Goal: Task Accomplishment & Management: Manage account settings

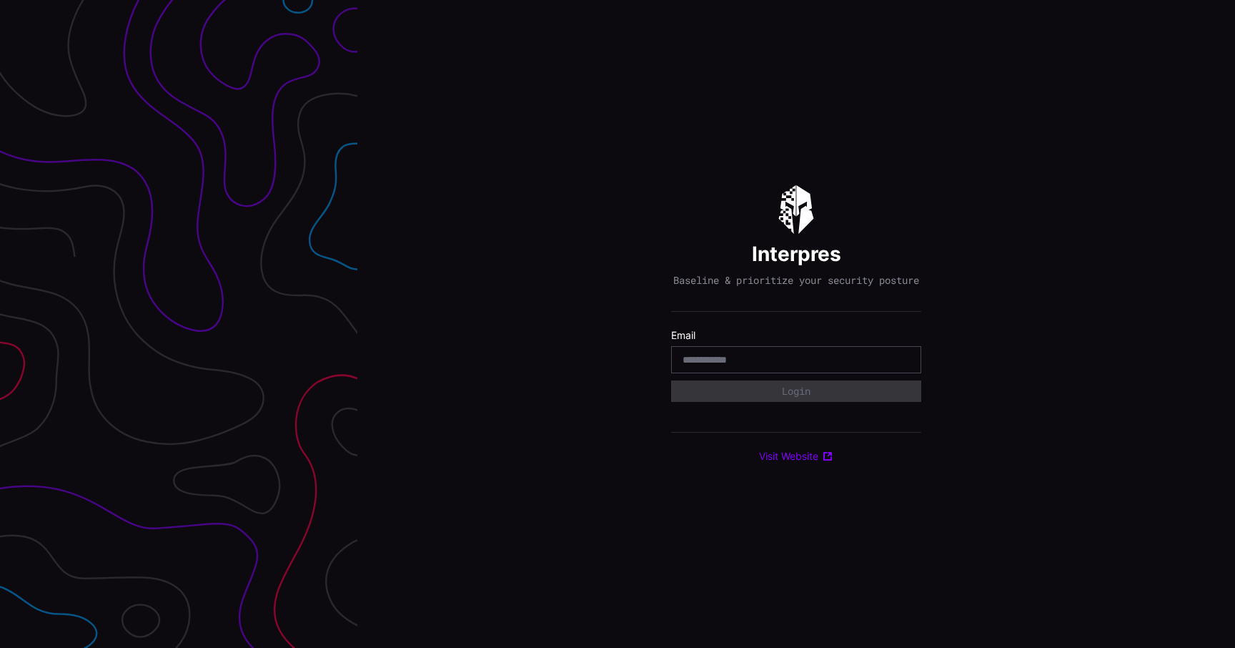
click at [713, 357] on div at bounding box center [796, 359] width 250 height 27
click at [724, 373] on div at bounding box center [796, 359] width 250 height 27
click at [714, 366] on input "email" at bounding box center [796, 359] width 227 height 13
type input "**********"
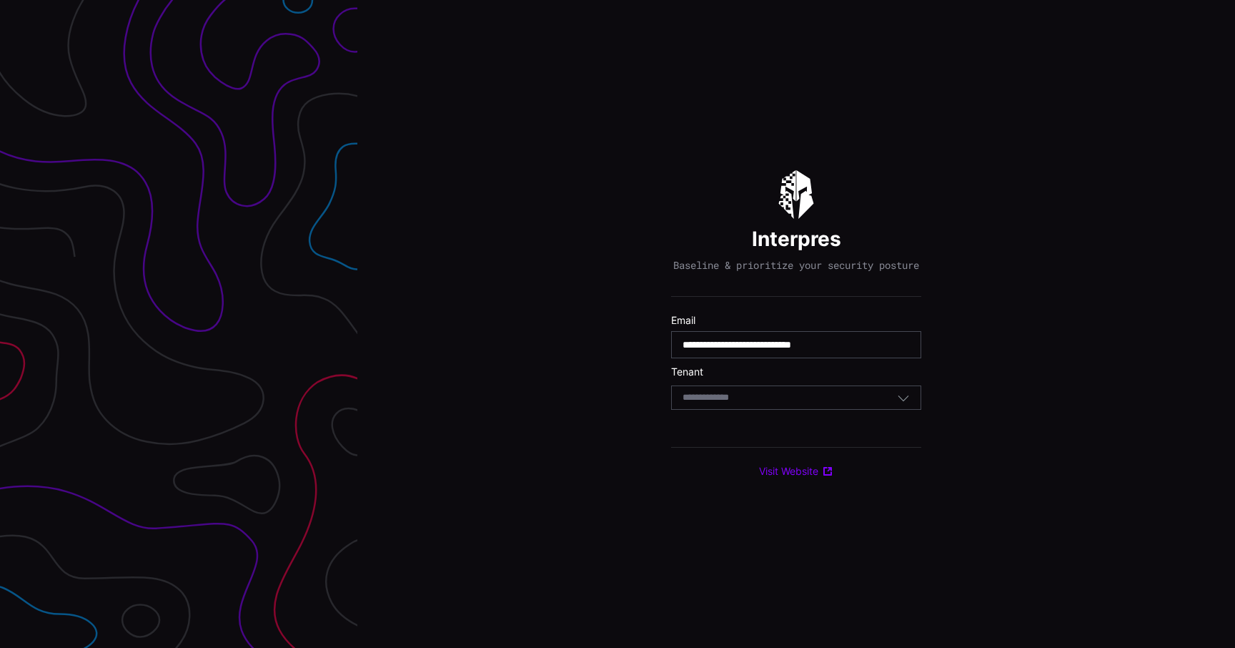
click at [751, 397] on div "Select Tenant" at bounding box center [796, 397] width 250 height 24
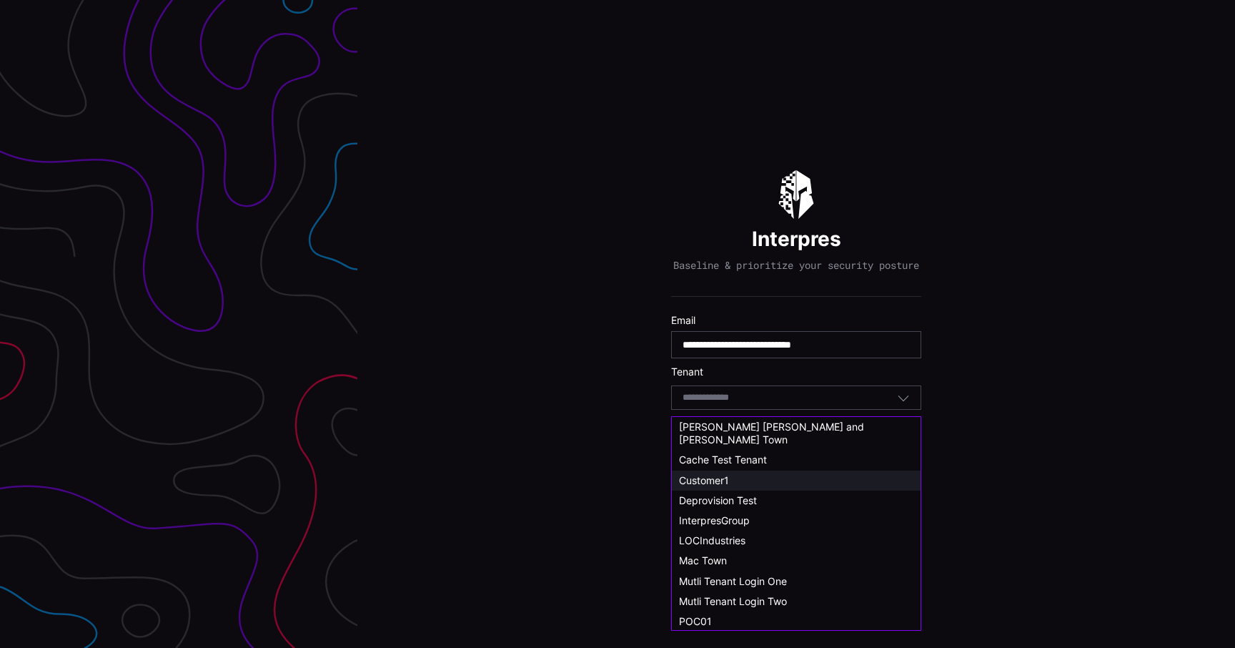
click at [716, 474] on span "Customer1" at bounding box center [704, 480] width 50 height 12
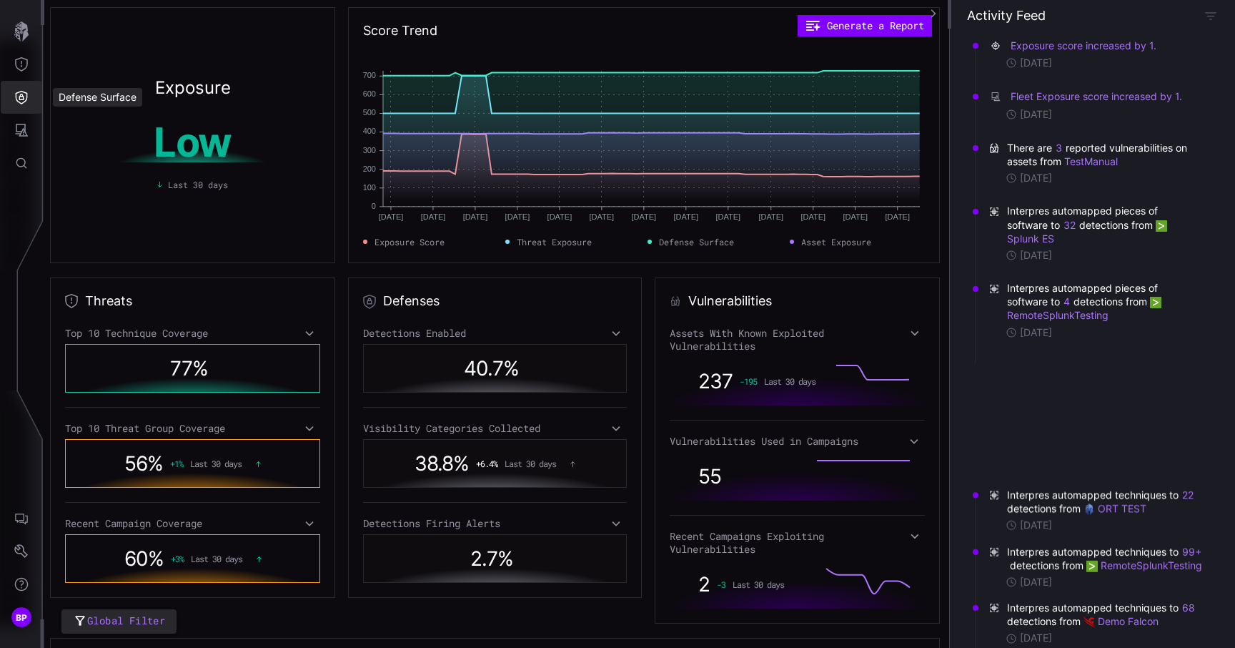
click at [20, 102] on icon "Defense Surface" at bounding box center [22, 98] width 12 height 14
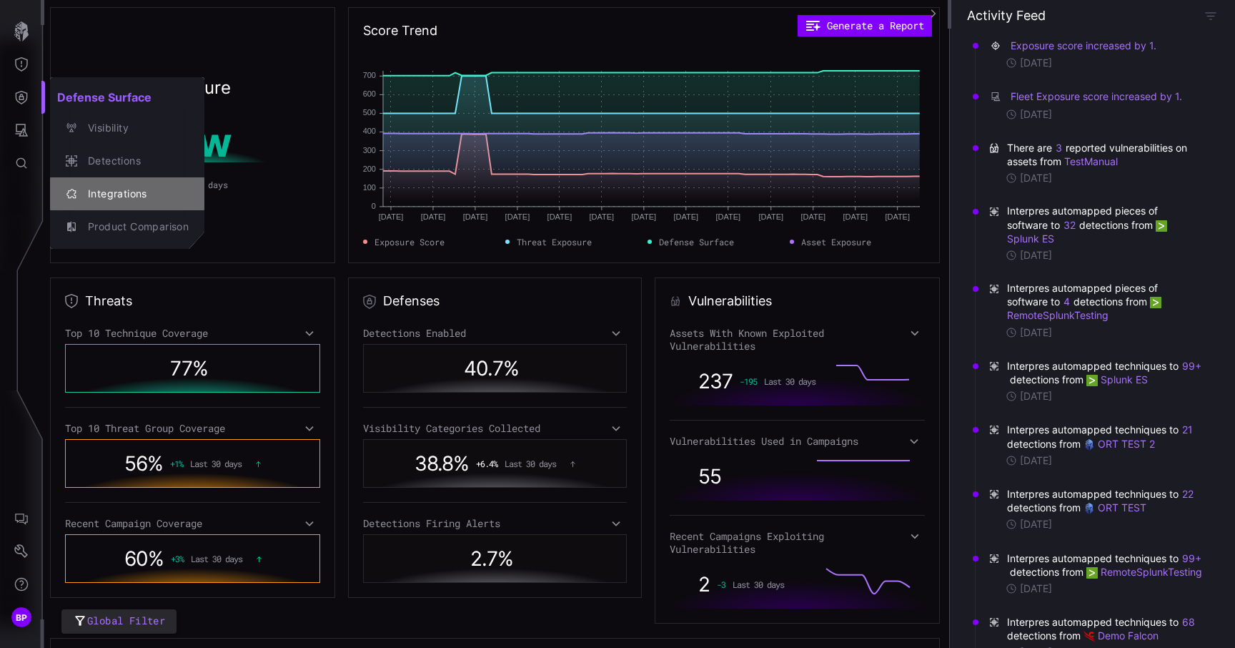
click at [154, 187] on div "Integrations" at bounding box center [135, 194] width 108 height 18
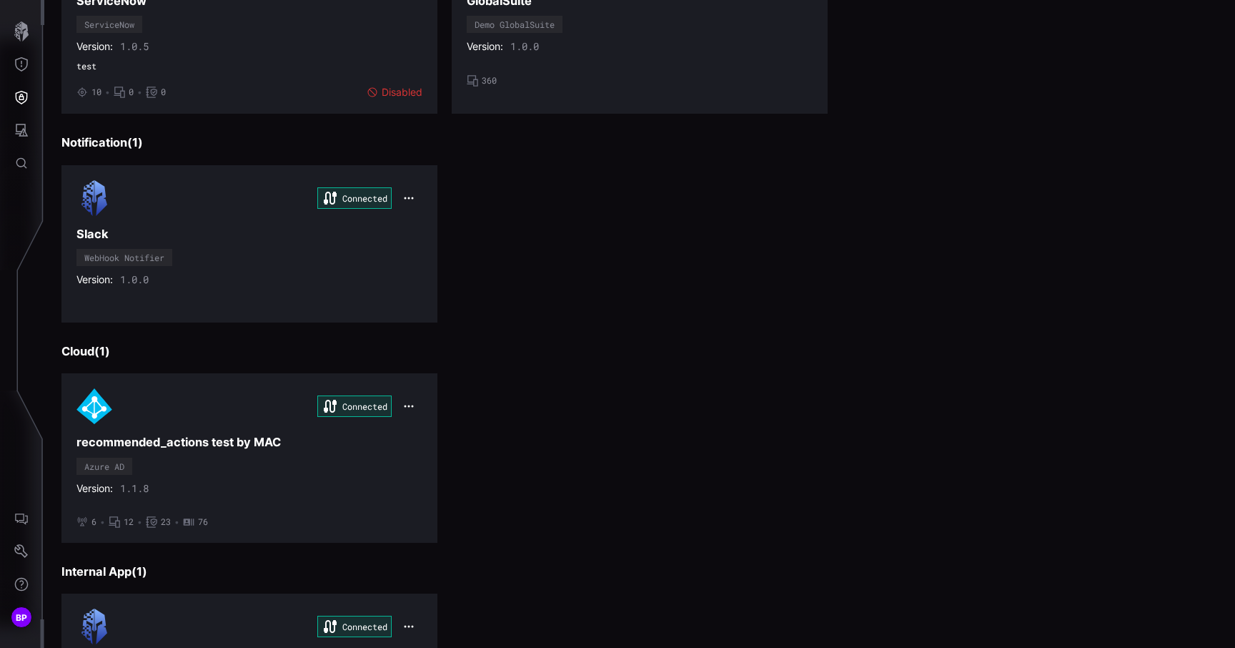
scroll to position [1872, 0]
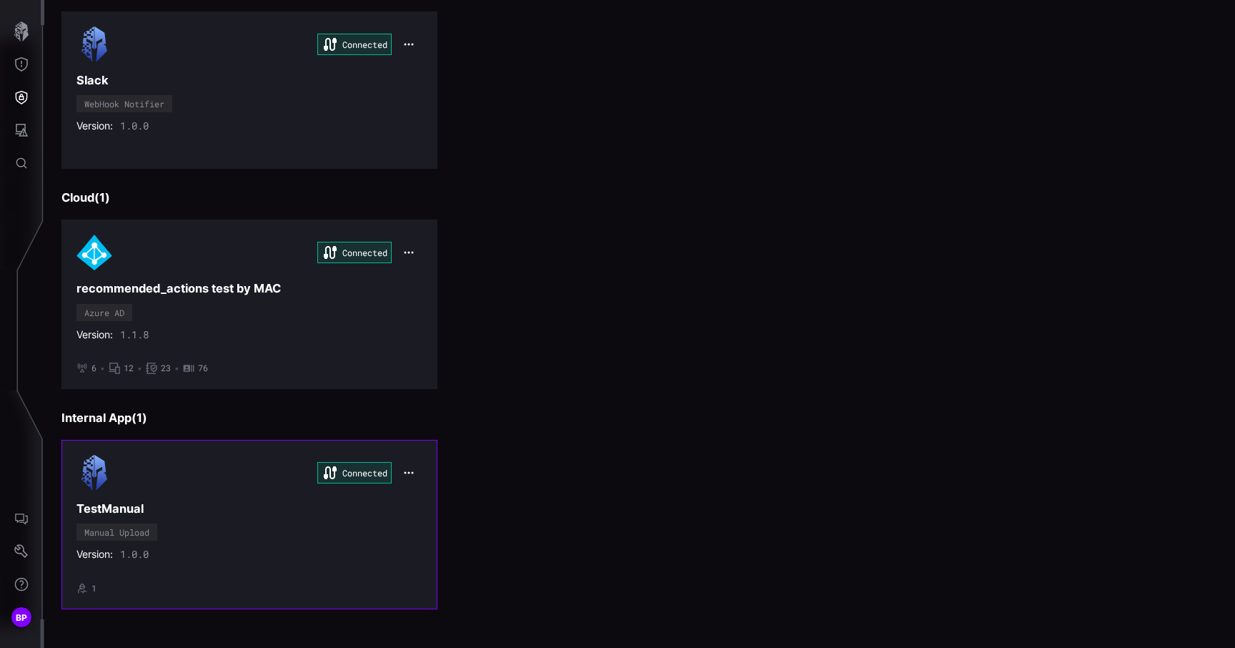
click at [320, 560] on div "Version: 1.0.0" at bounding box center [249, 554] width 346 height 13
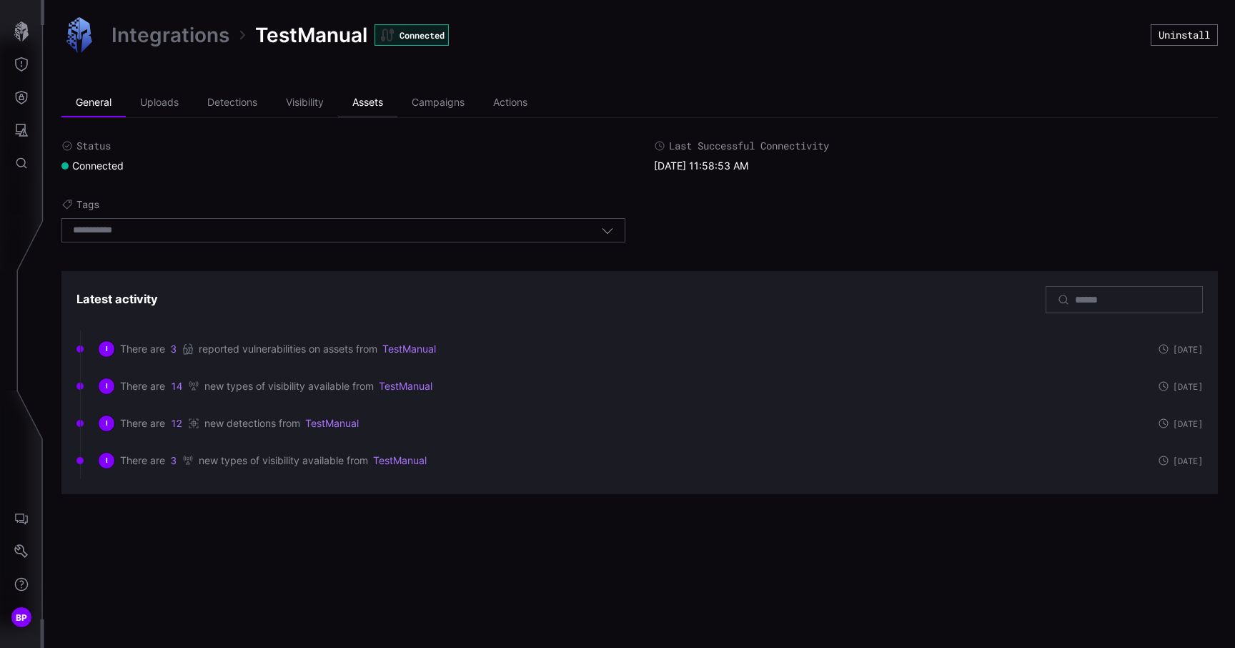
click at [370, 102] on li "Assets" at bounding box center [367, 103] width 59 height 29
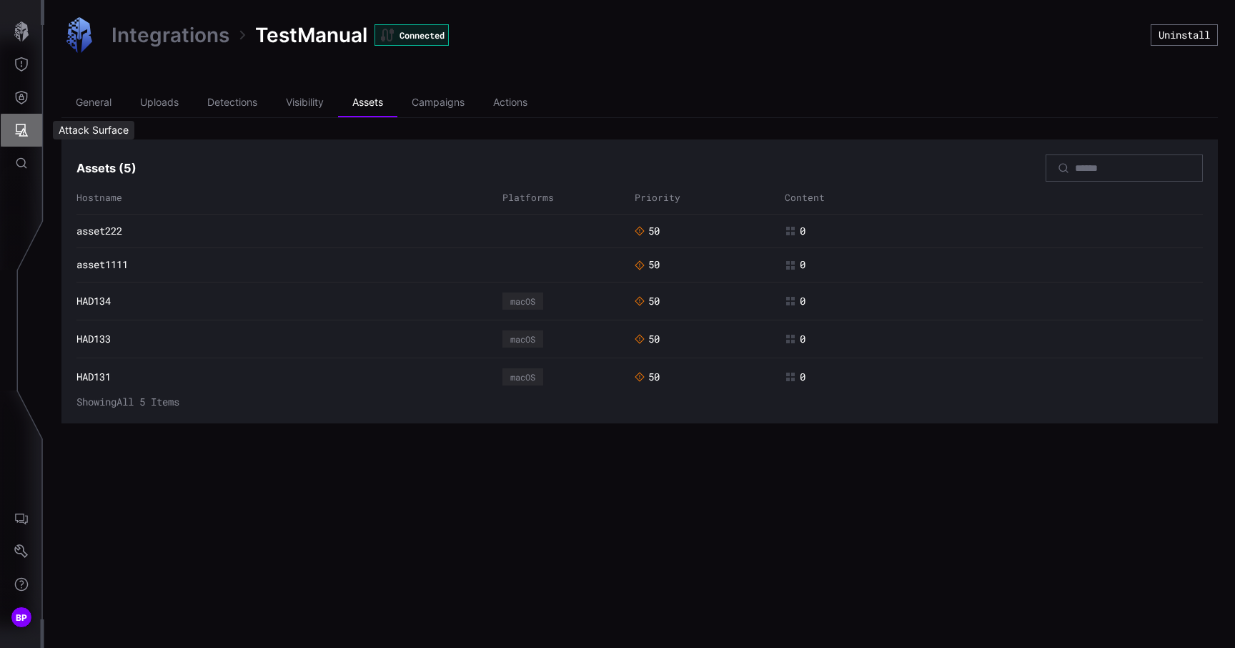
click at [23, 117] on button "Attack Surface" at bounding box center [21, 130] width 41 height 33
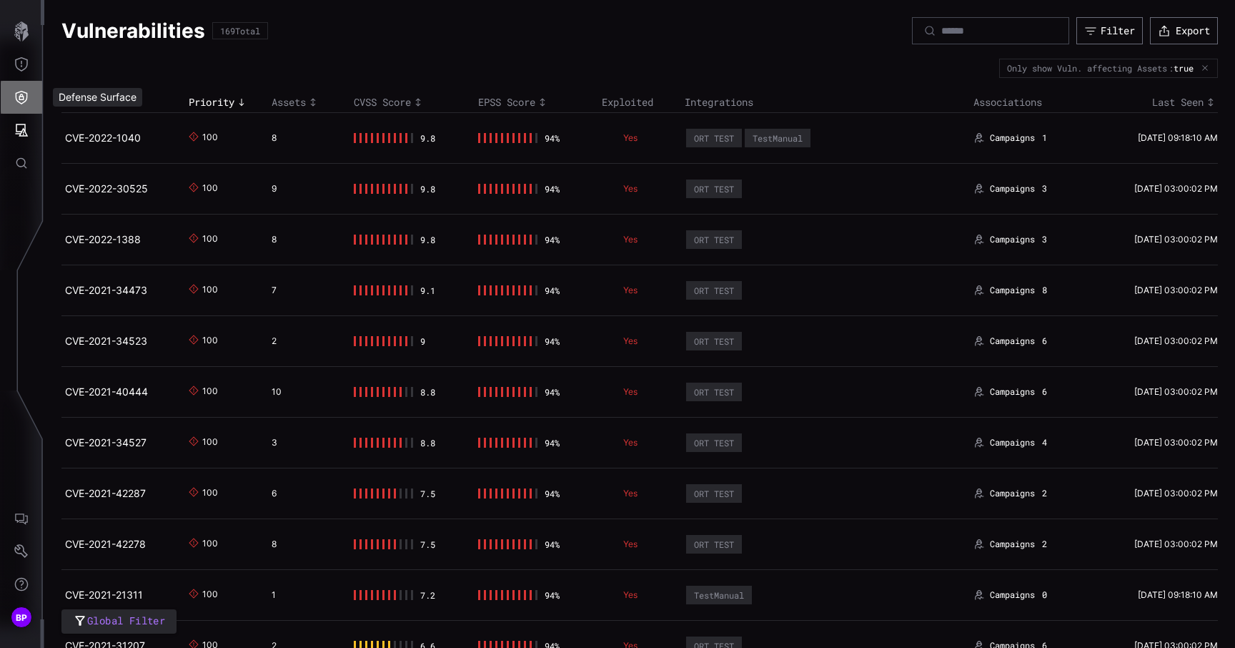
click at [20, 92] on icon "Defense Surface" at bounding box center [21, 97] width 14 height 14
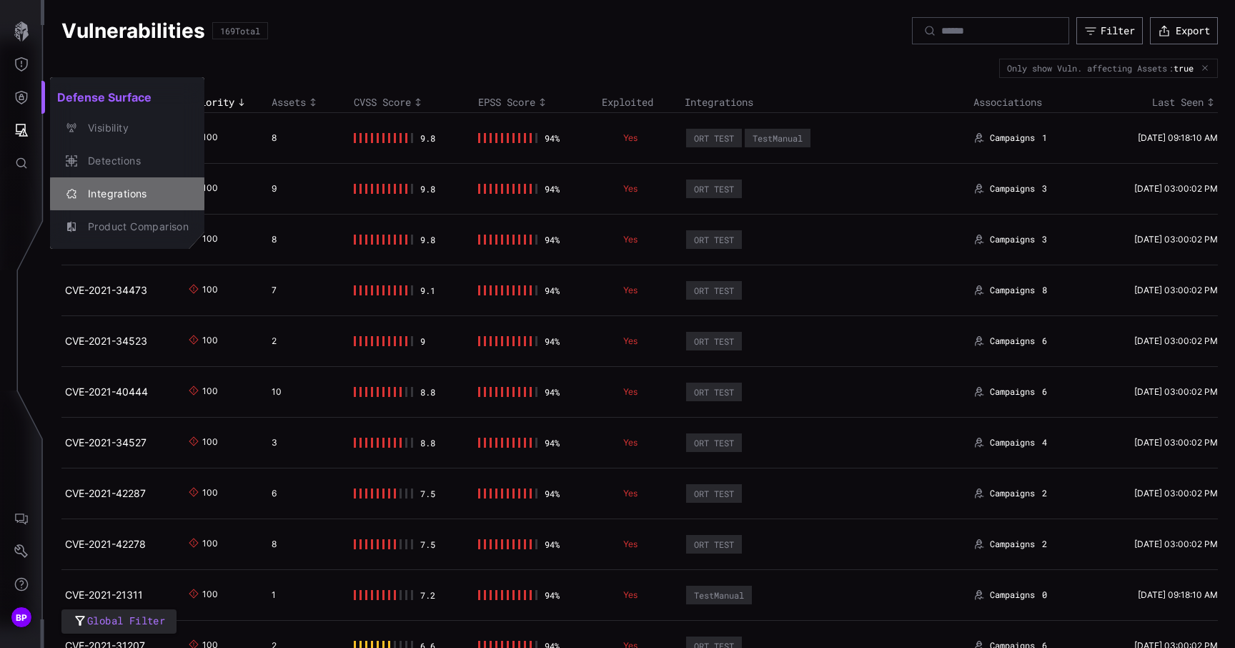
click at [152, 189] on div "Integrations" at bounding box center [135, 194] width 108 height 18
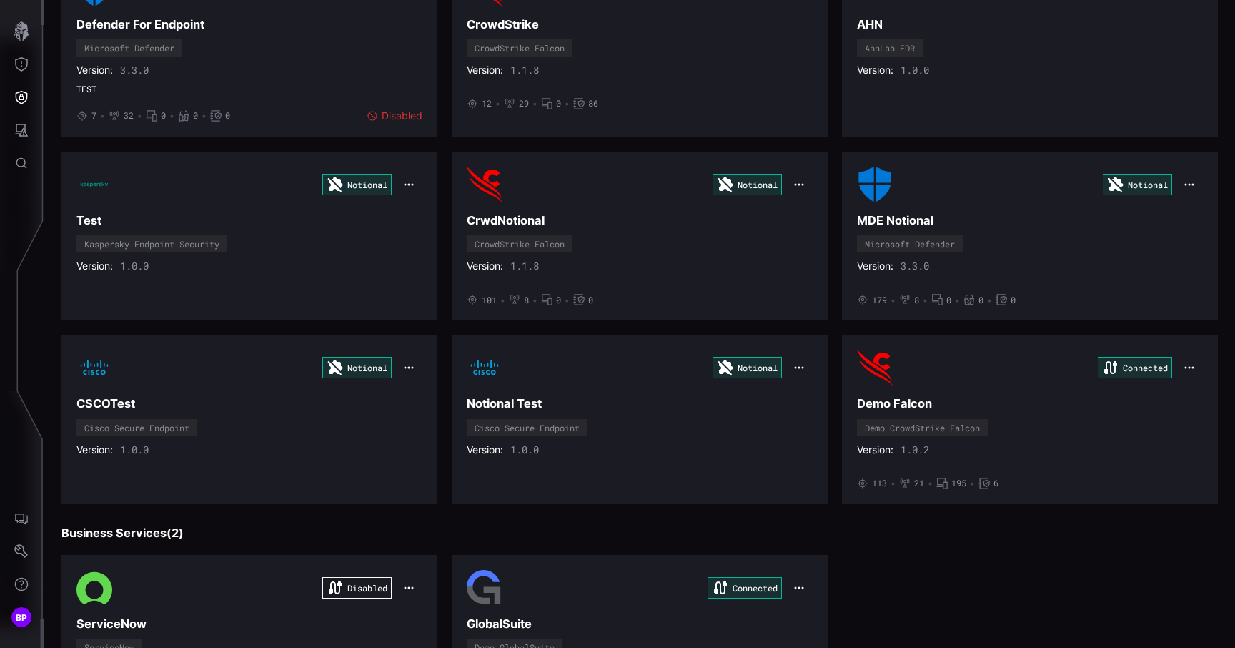
scroll to position [1872, 0]
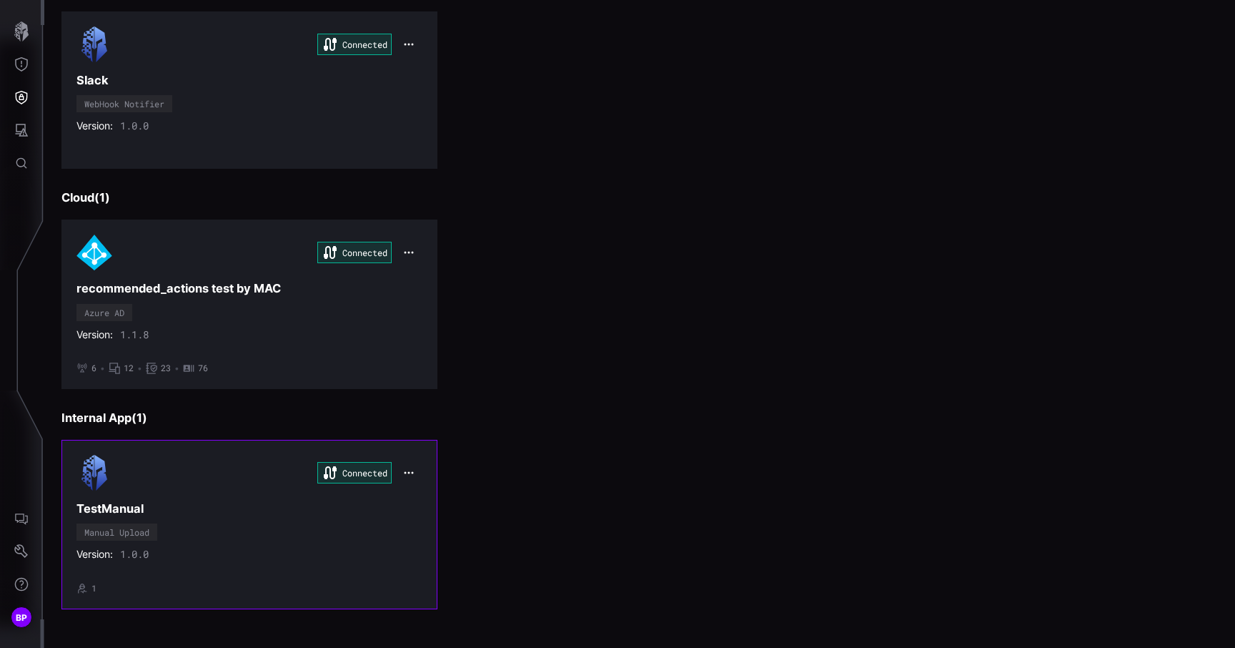
click at [301, 553] on div "Version: 1.0.0" at bounding box center [249, 554] width 346 height 13
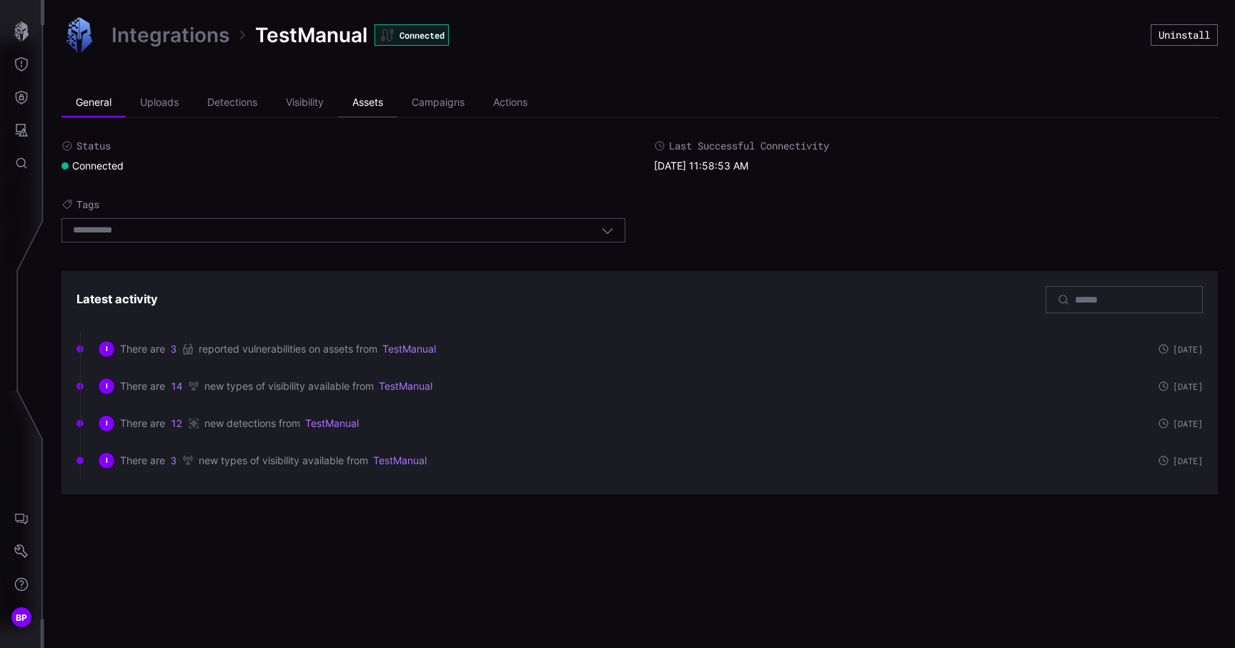
click at [370, 104] on li "Assets" at bounding box center [367, 103] width 59 height 29
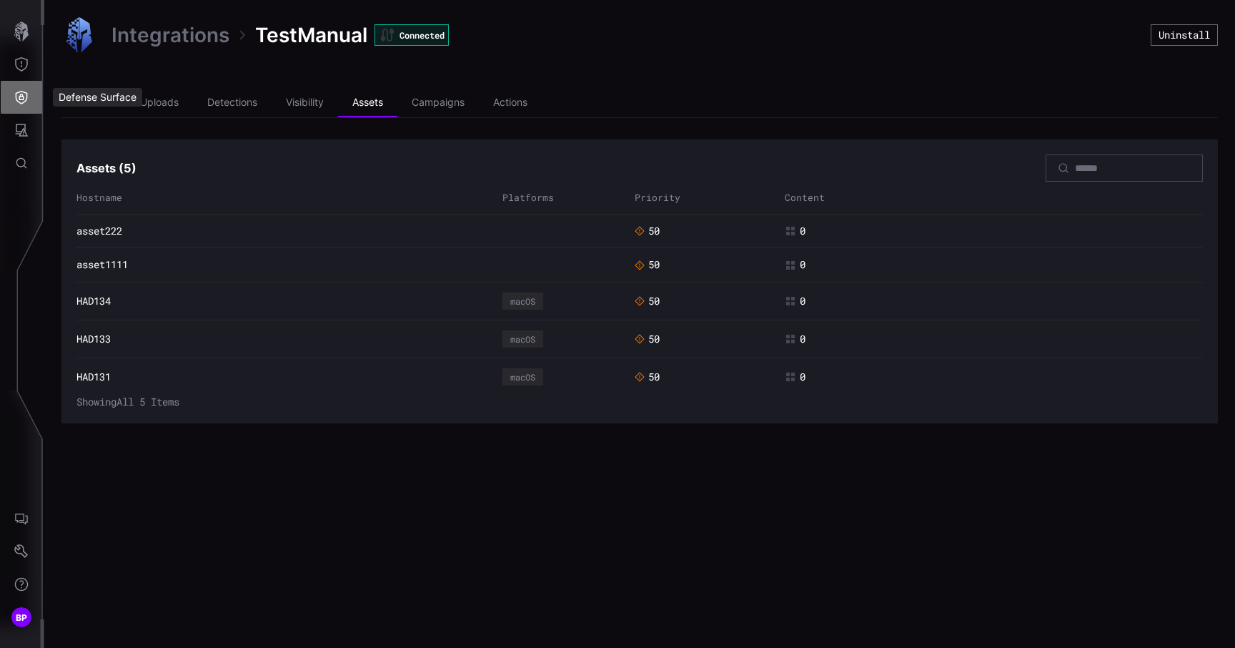
click at [20, 95] on icon "Defense Surface" at bounding box center [22, 98] width 12 height 14
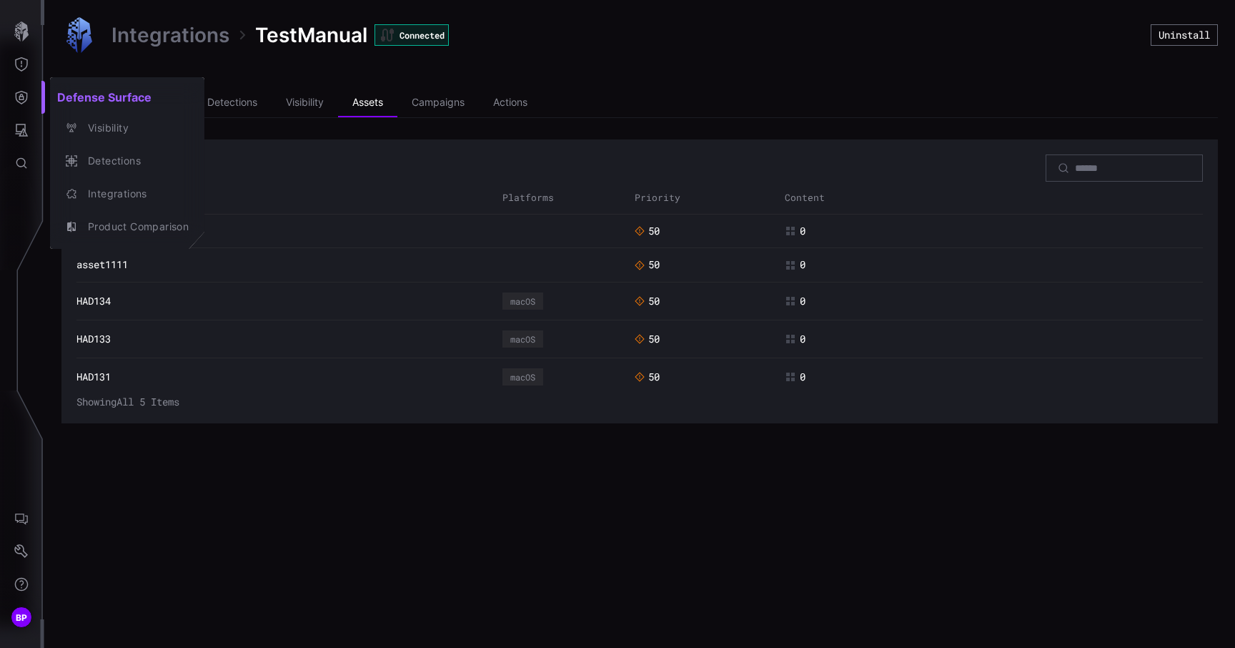
click at [24, 134] on div at bounding box center [617, 324] width 1235 height 648
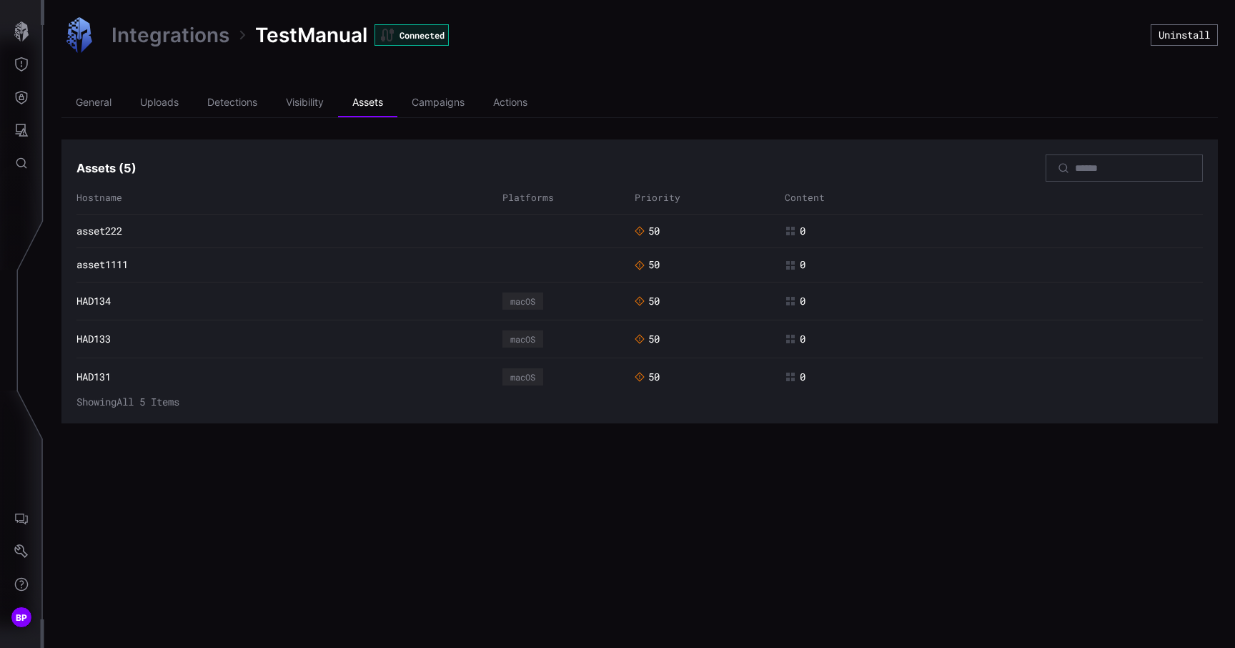
click at [24, 134] on icon "Attack Surface" at bounding box center [21, 130] width 14 height 14
click at [103, 160] on div "Vulnerabilities" at bounding box center [119, 161] width 76 height 18
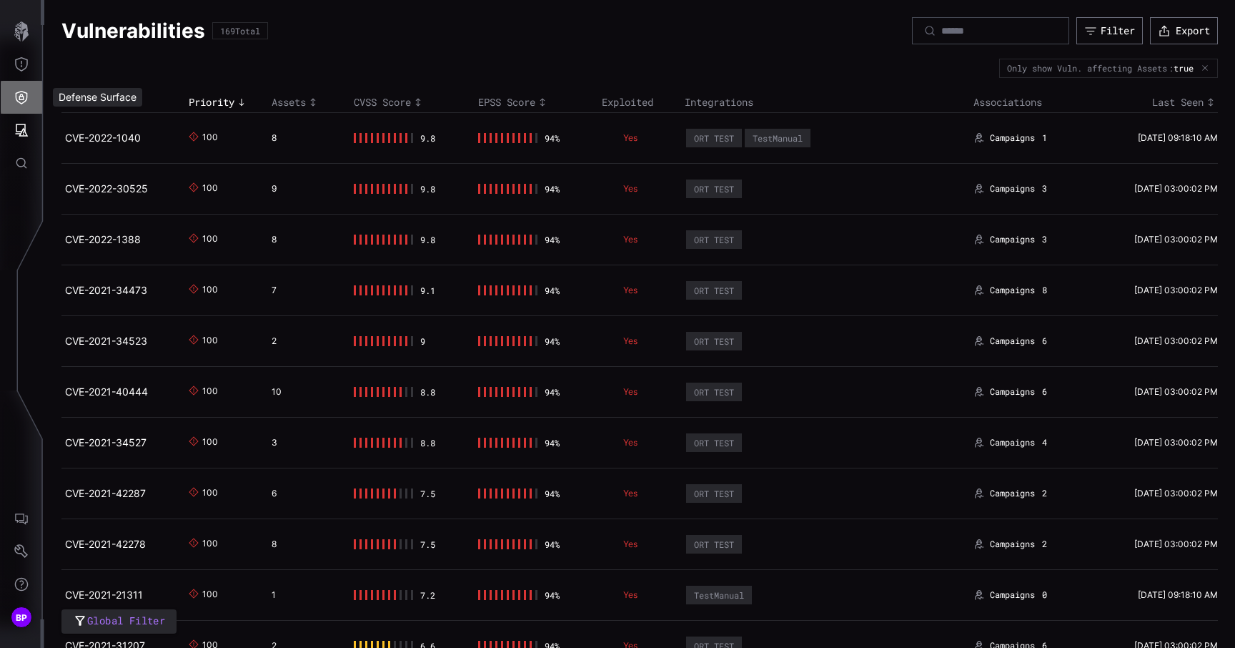
click at [26, 98] on icon "Defense Surface" at bounding box center [21, 97] width 14 height 14
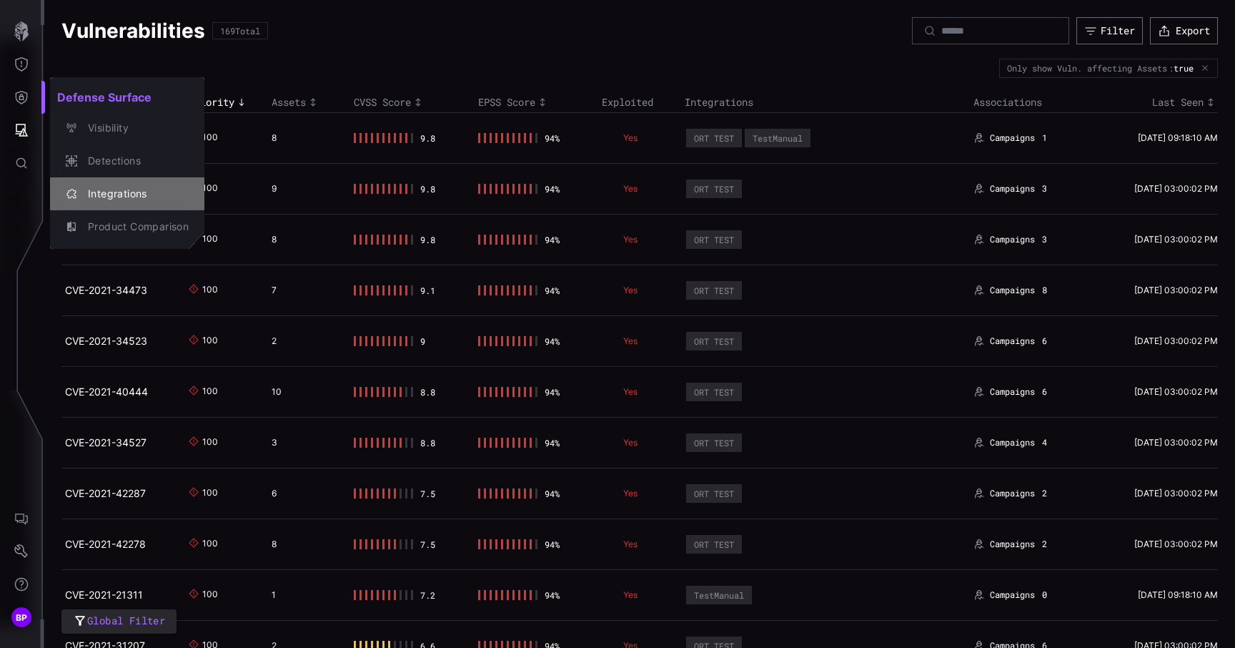
click at [113, 192] on div "Integrations" at bounding box center [135, 194] width 108 height 18
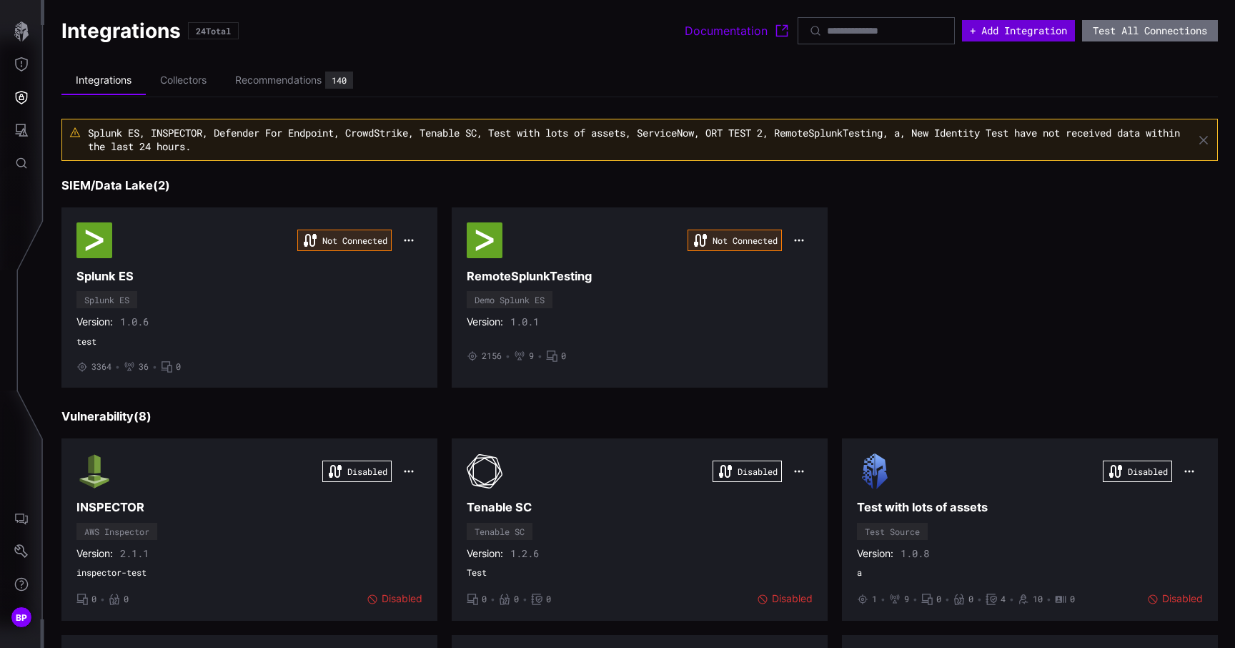
click at [997, 22] on button "+ Add Integration" at bounding box center [1018, 30] width 113 height 21
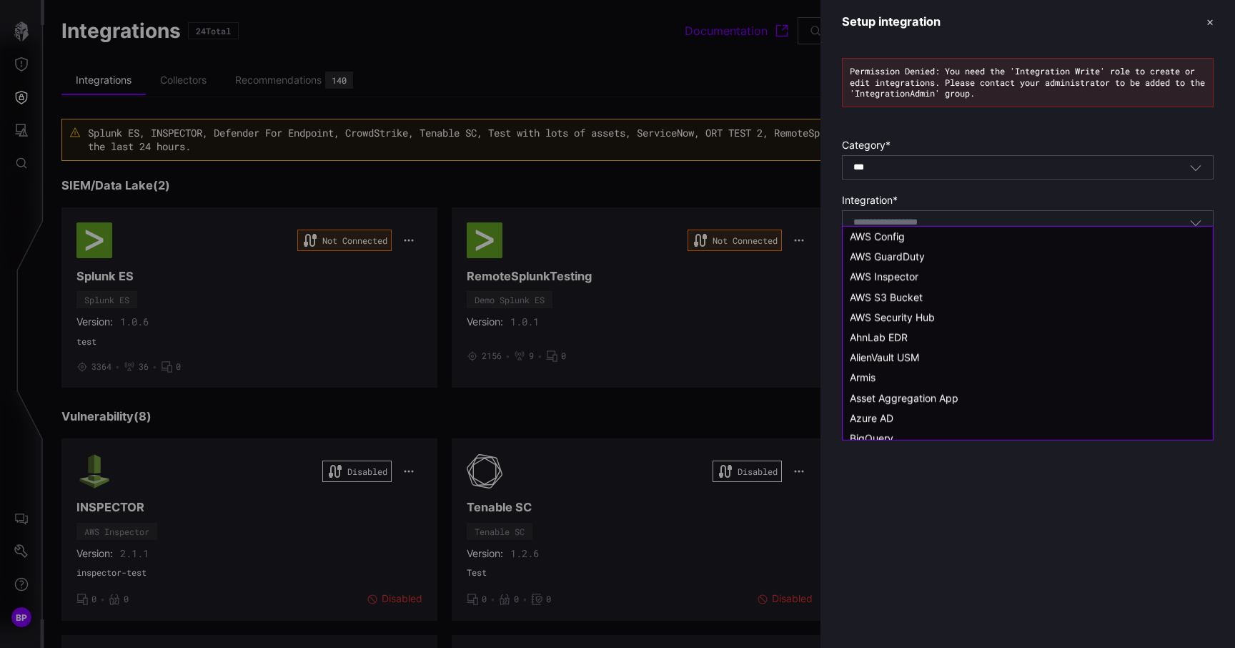
click at [914, 229] on input at bounding box center [905, 223] width 102 height 12
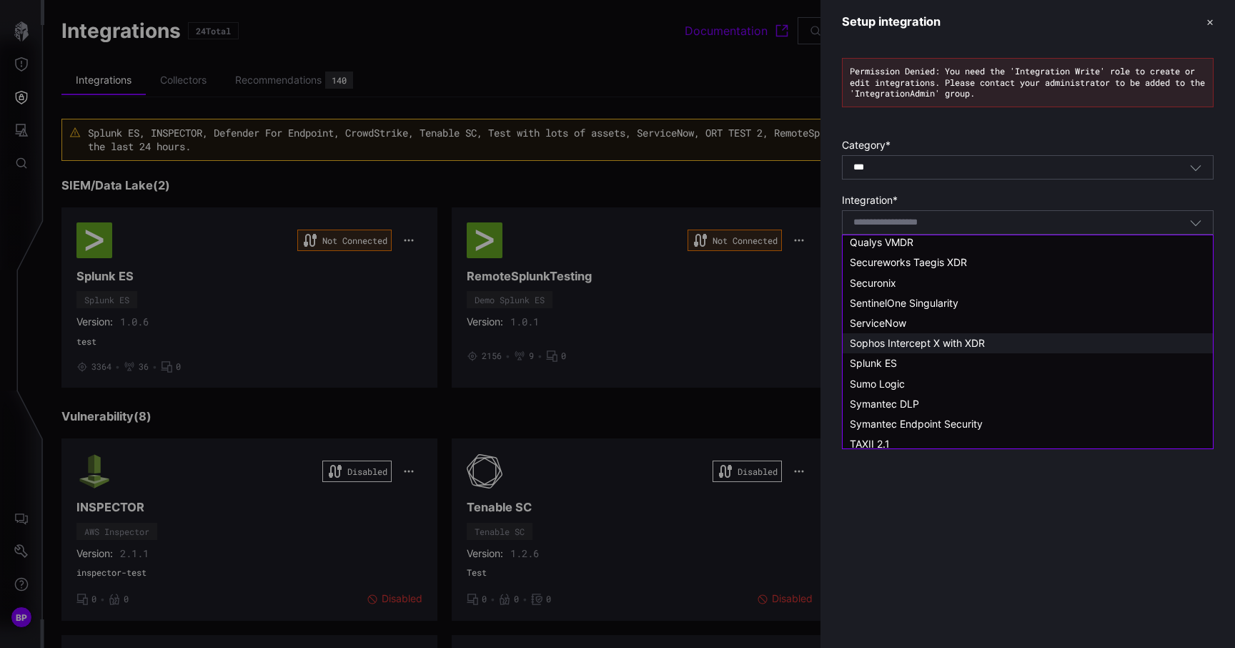
scroll to position [1742, 0]
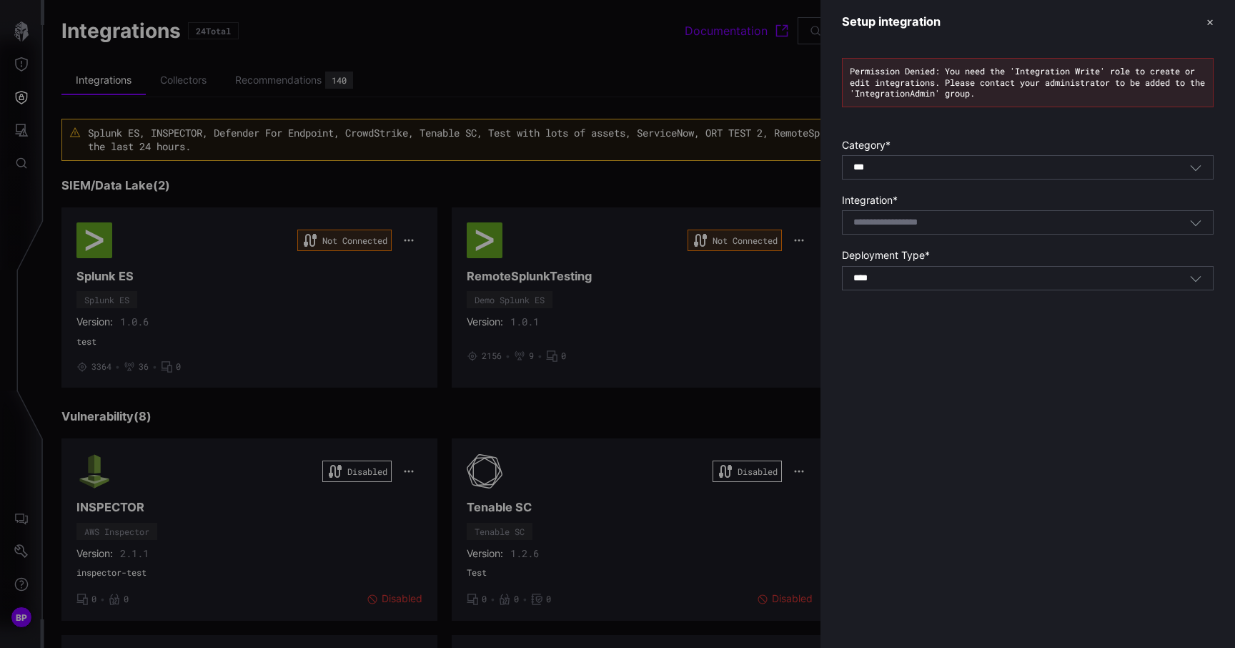
click at [951, 559] on div "Setup integration ✕ Permission Denied: You need the 'Integration Write' role to…" at bounding box center [1028, 324] width 415 height 648
click at [1207, 21] on button "✕" at bounding box center [1210, 21] width 7 height 15
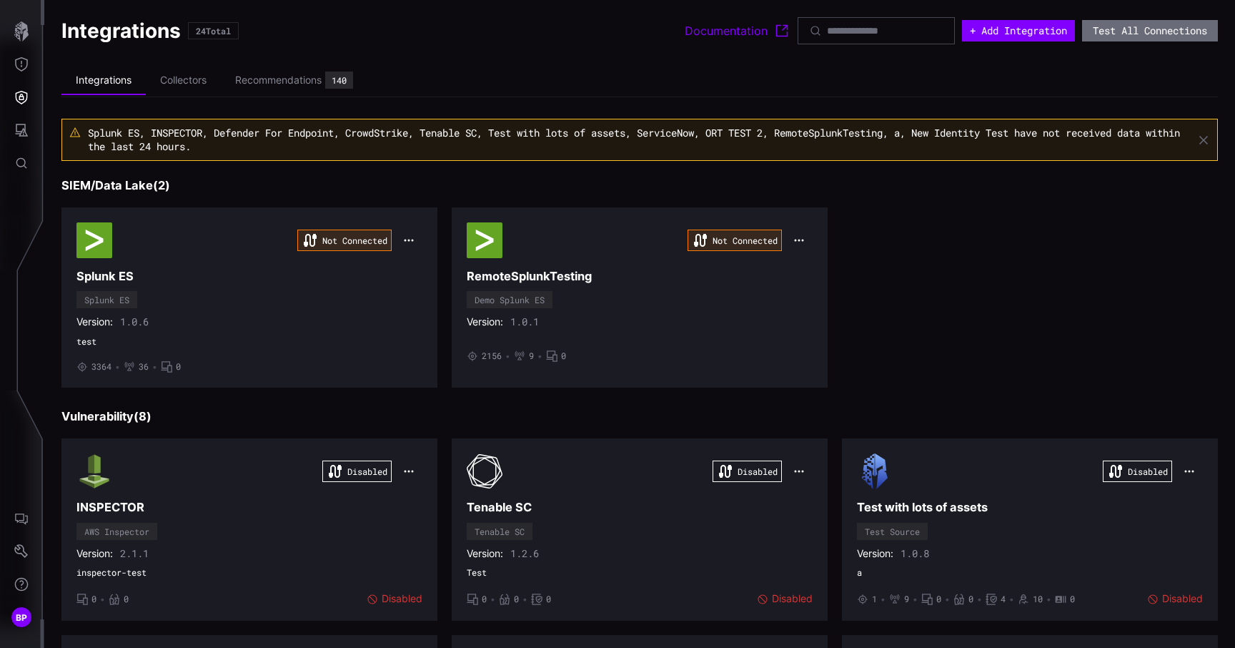
click at [744, 183] on h3 "SIEM/Data Lake ( 2 )" at bounding box center [639, 185] width 1157 height 15
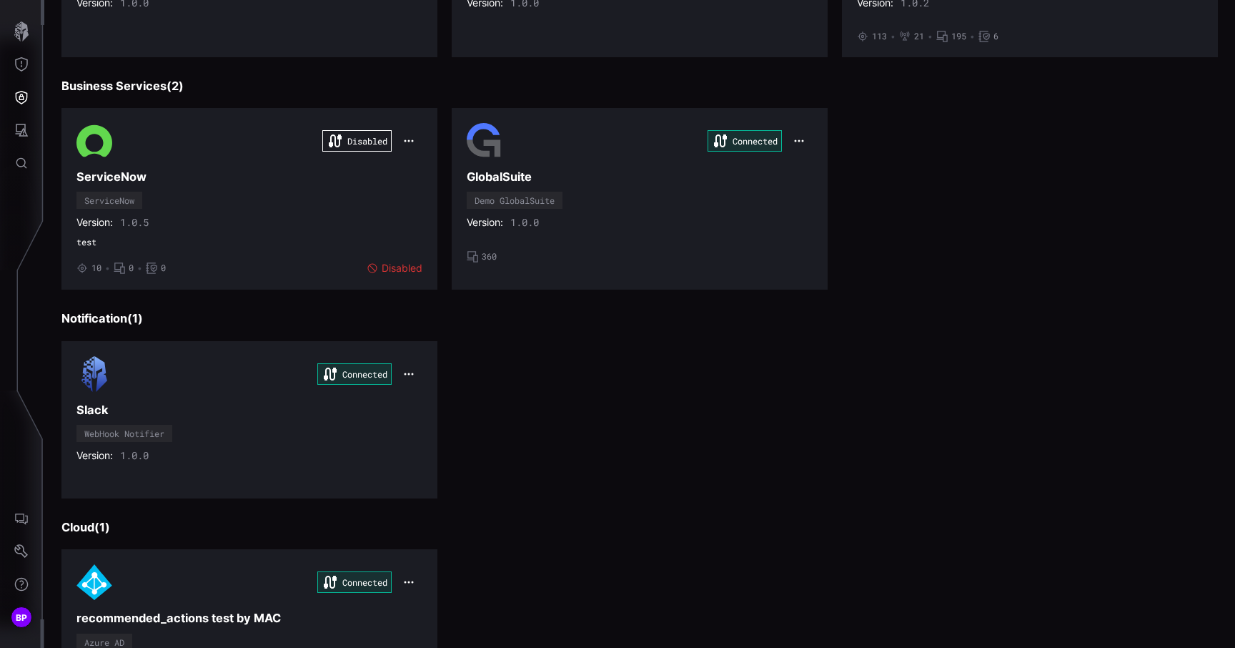
scroll to position [1872, 0]
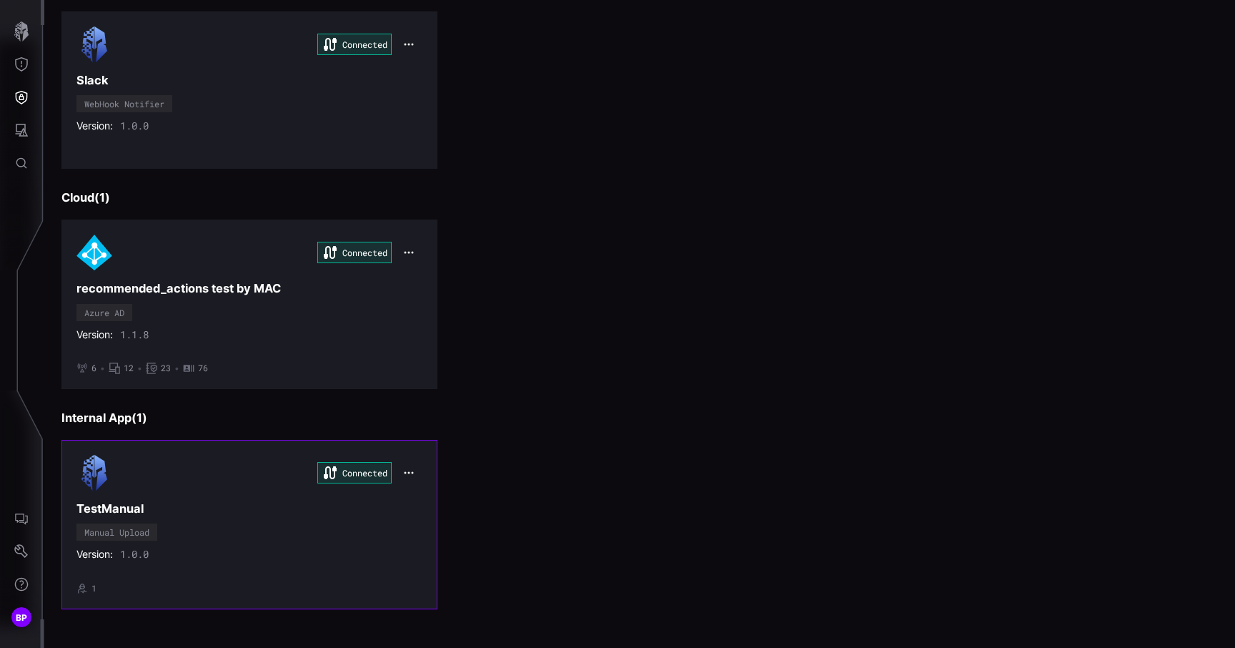
click at [234, 493] on div "Connected TestManual Manual Upload Version: 1.0.0 • 1" at bounding box center [249, 524] width 346 height 139
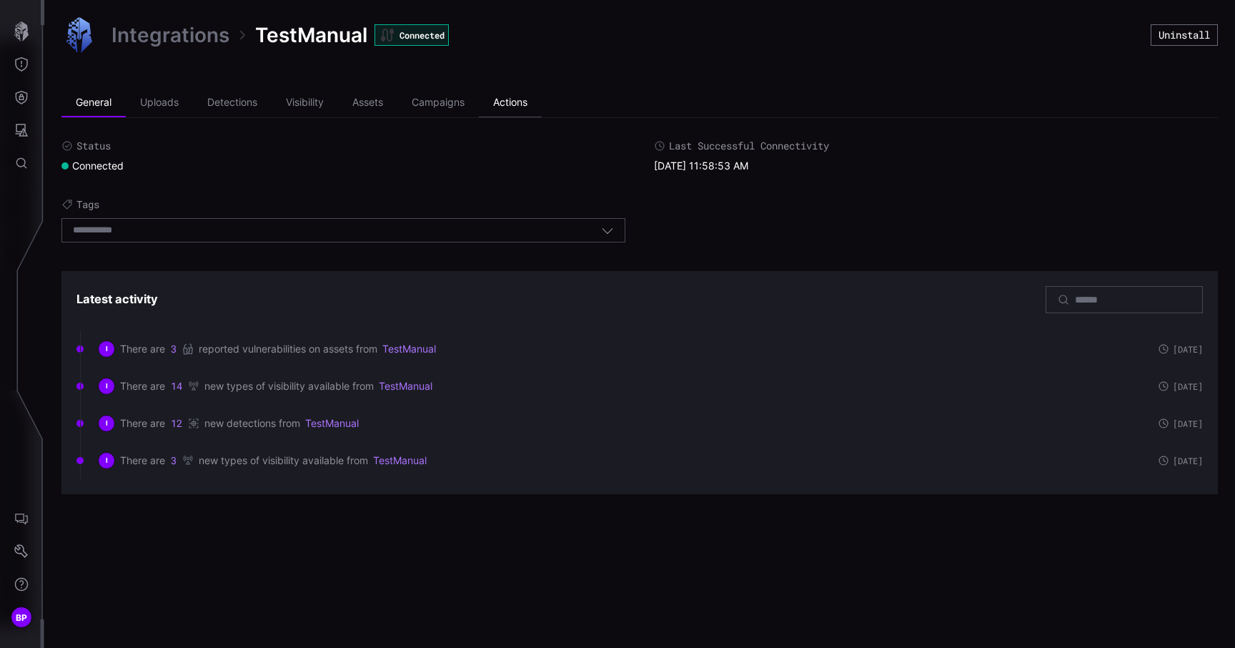
click at [532, 99] on li "Actions" at bounding box center [510, 103] width 63 height 29
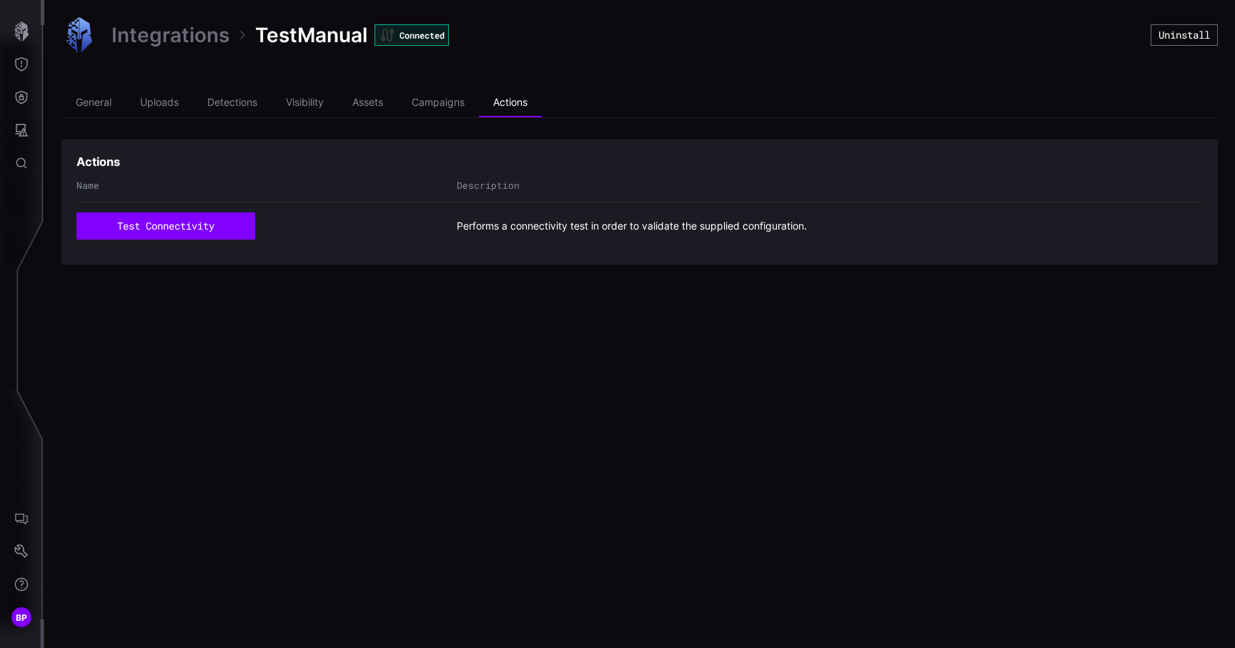
click at [517, 124] on div "General Uploads Detections Visibility Assets Campaigns Actions Actions Name Des…" at bounding box center [639, 177] width 1157 height 176
click at [21, 129] on icon "Attack Surface" at bounding box center [21, 130] width 14 height 14
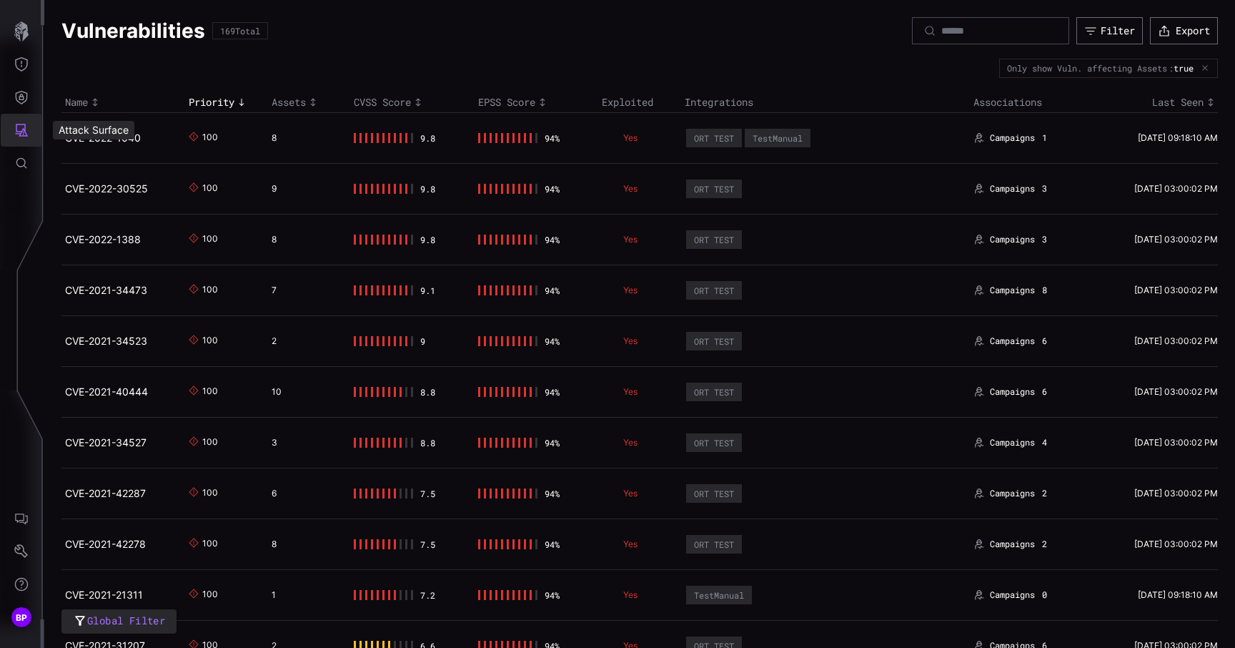
click at [23, 122] on button "Attack Surface" at bounding box center [21, 130] width 41 height 33
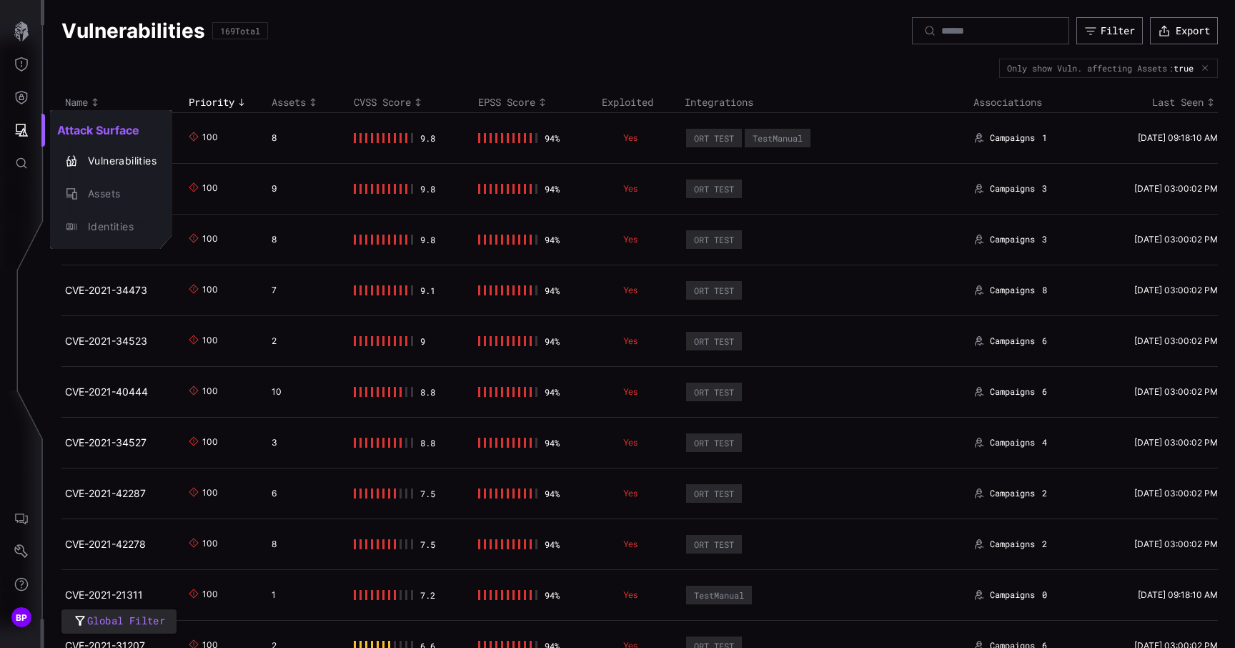
click at [23, 101] on div at bounding box center [617, 324] width 1235 height 648
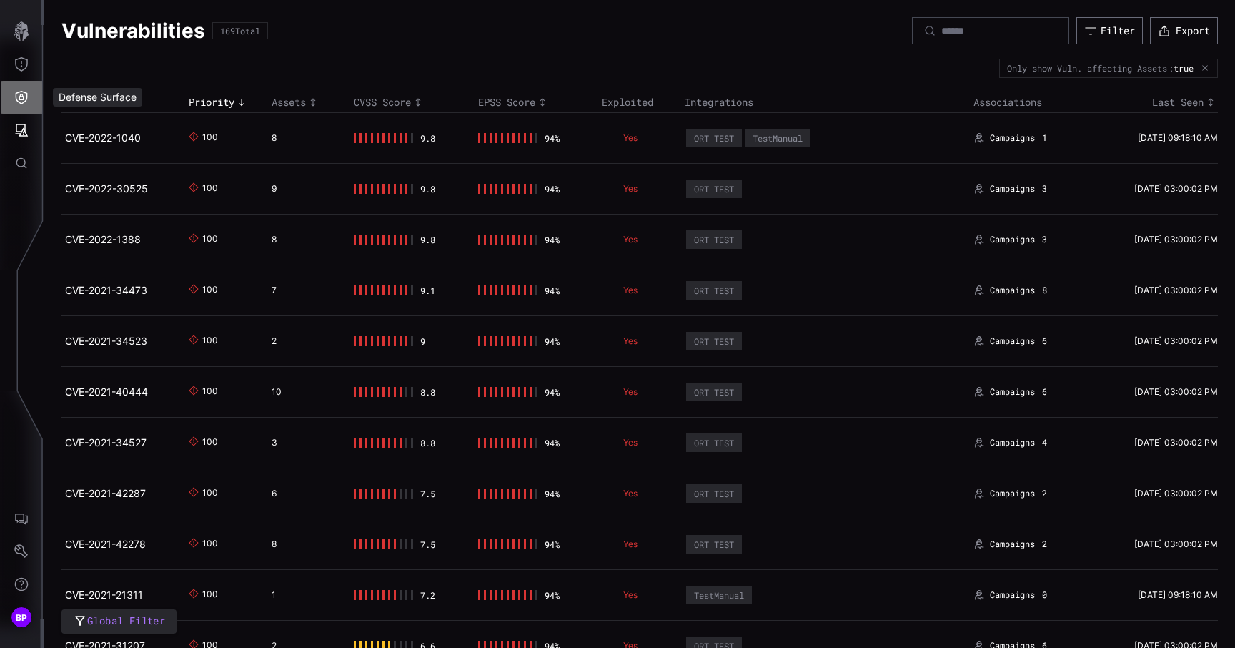
click at [23, 101] on icon "Defense Surface" at bounding box center [21, 97] width 14 height 14
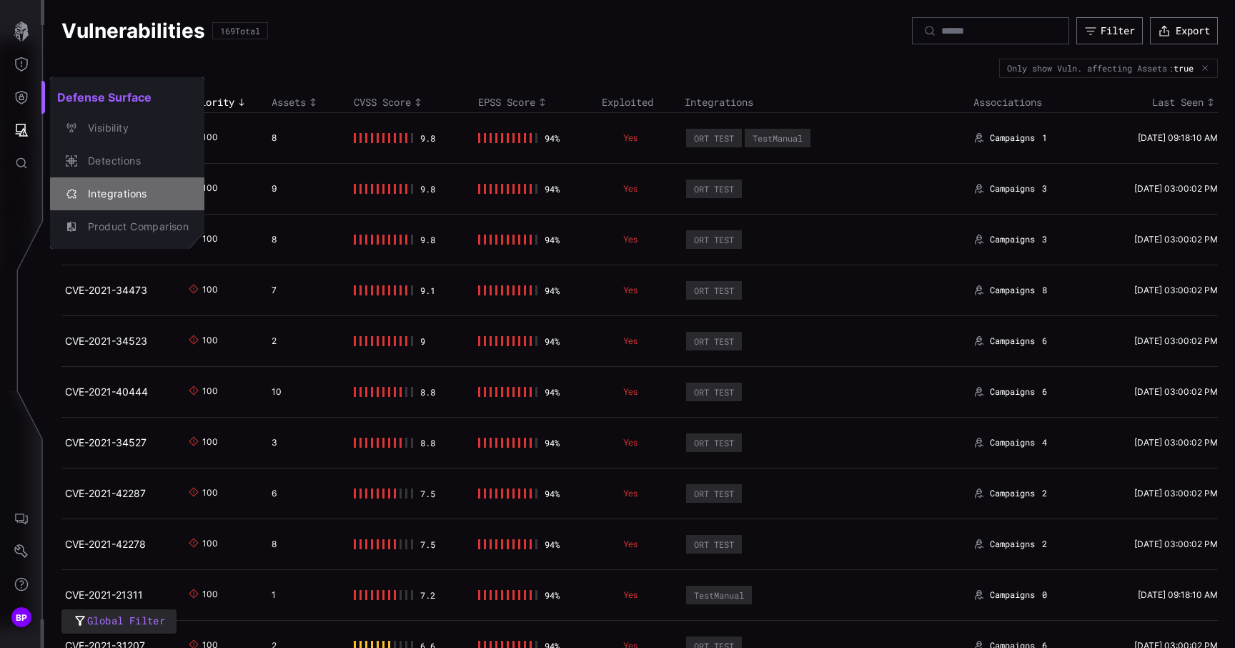
click at [126, 199] on div "Integrations" at bounding box center [135, 194] width 108 height 18
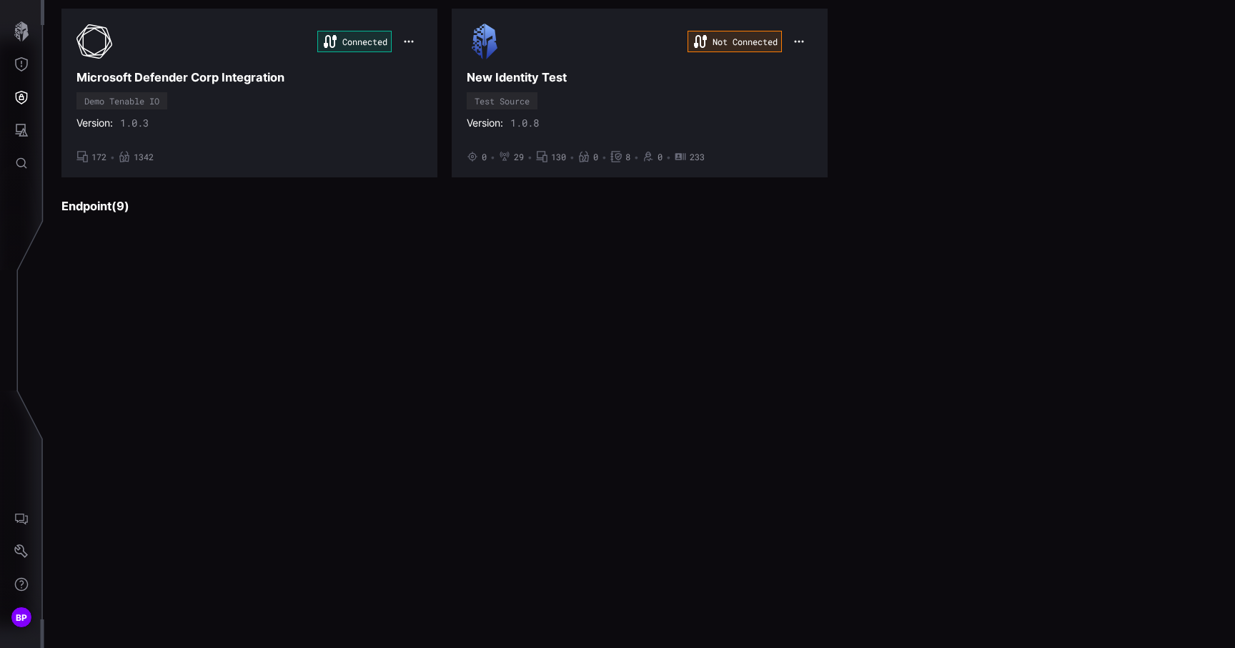
scroll to position [1872, 0]
